Goal: Browse casually

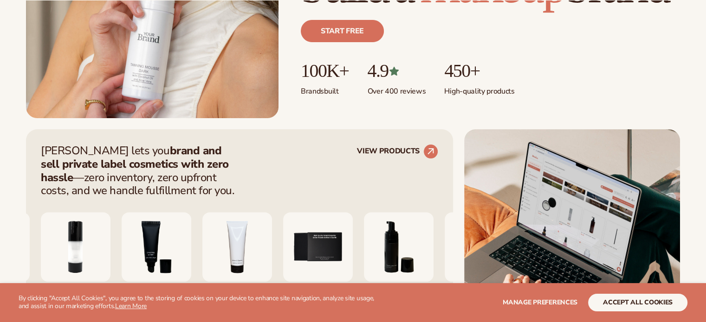
scroll to position [325, 0]
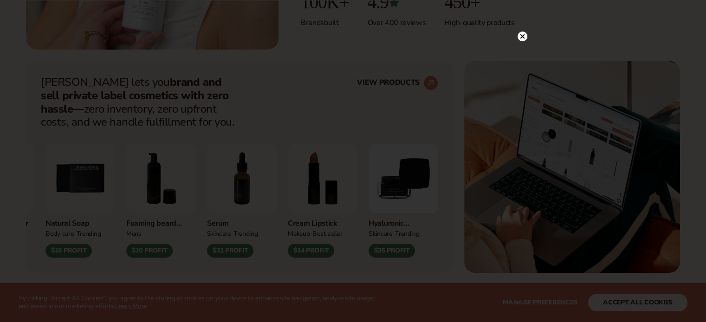
click at [523, 37] on circle at bounding box center [522, 37] width 10 height 10
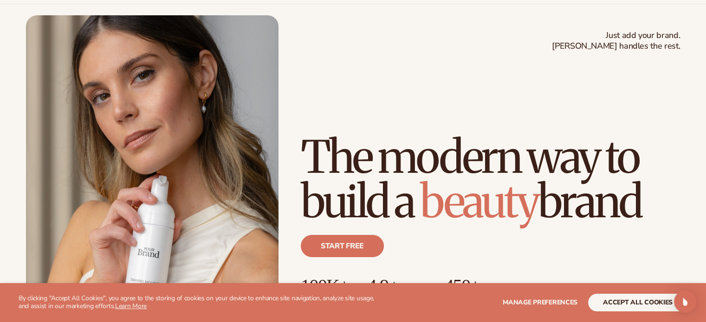
scroll to position [0, 0]
